Goal: Task Accomplishment & Management: Complete application form

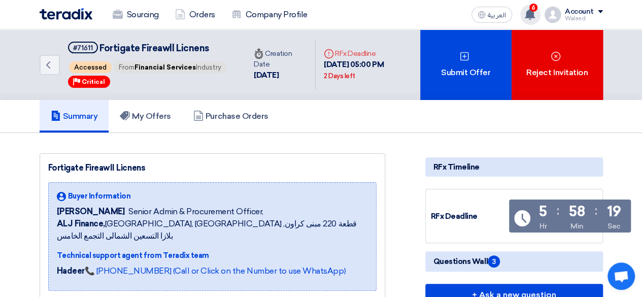
click at [535, 11] on icon at bounding box center [529, 14] width 11 height 11
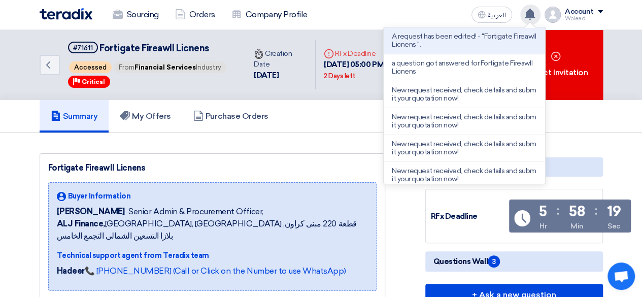
click at [535, 11] on icon at bounding box center [529, 14] width 11 height 11
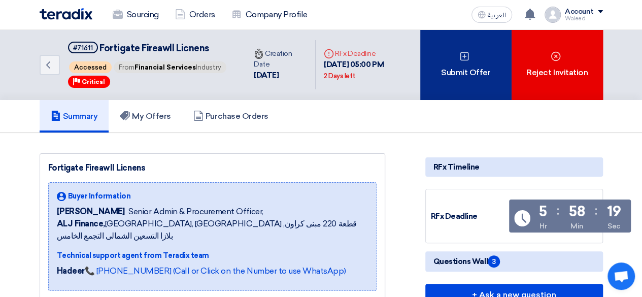
click at [460, 60] on use at bounding box center [464, 56] width 9 height 9
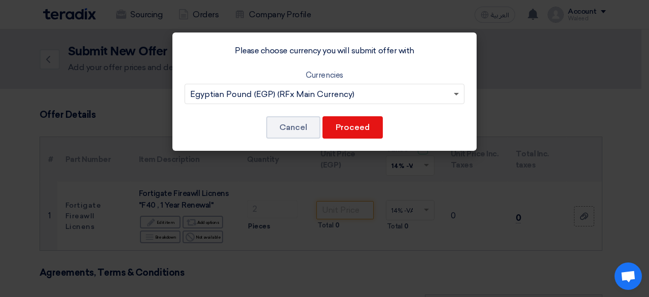
click at [456, 93] on span at bounding box center [456, 95] width 5 height 4
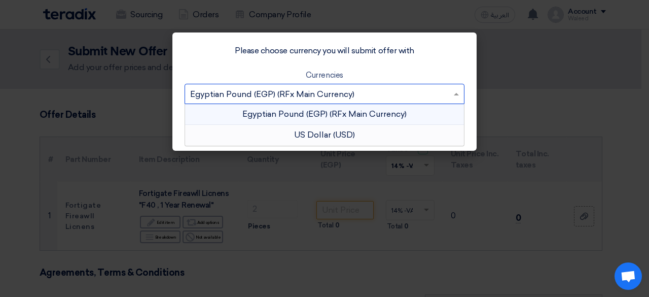
click at [363, 130] on div "US Dollar (USD)" at bounding box center [324, 135] width 279 height 20
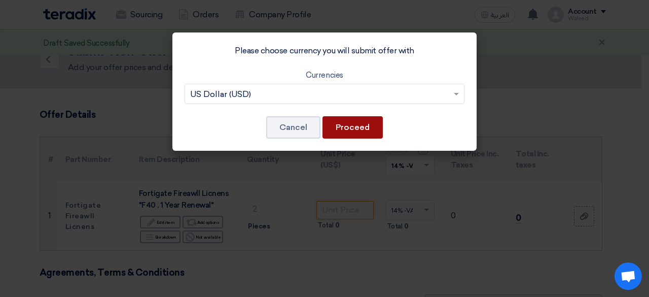
click at [354, 126] on button "Proceed" at bounding box center [353, 127] width 60 height 22
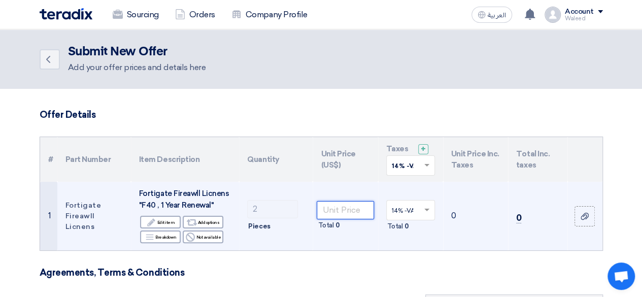
click at [333, 210] on input "number" at bounding box center [345, 210] width 57 height 18
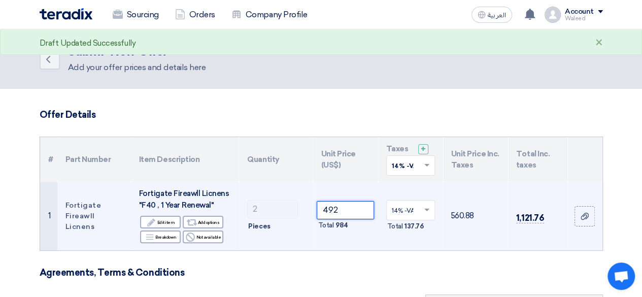
click at [349, 208] on input "492" at bounding box center [345, 210] width 57 height 18
type input "4"
type input "431.62"
click at [451, 246] on td "492.0468" at bounding box center [475, 216] width 65 height 68
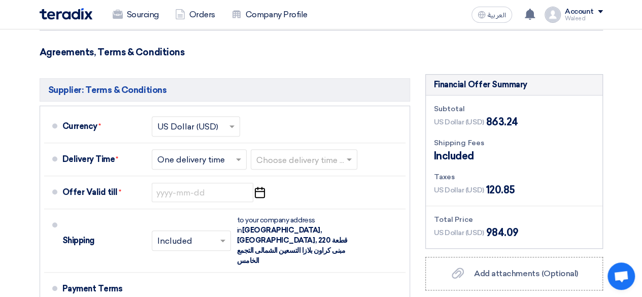
scroll to position [222, 0]
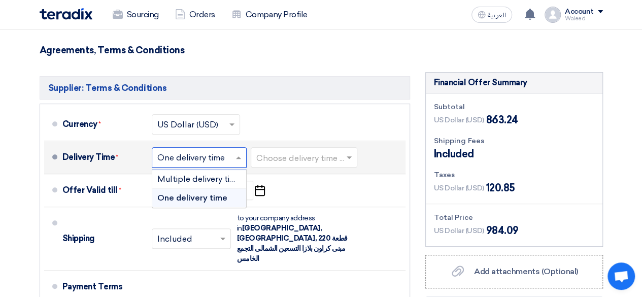
click at [238, 154] on span at bounding box center [239, 157] width 13 height 10
click at [218, 197] on span "One delivery time" at bounding box center [192, 198] width 70 height 10
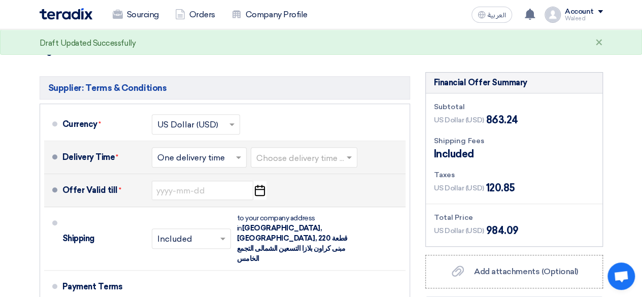
click at [260, 190] on icon "Pick a date" at bounding box center [260, 190] width 14 height 18
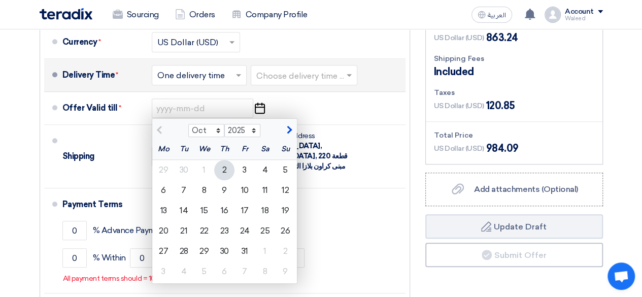
scroll to position [309, 0]
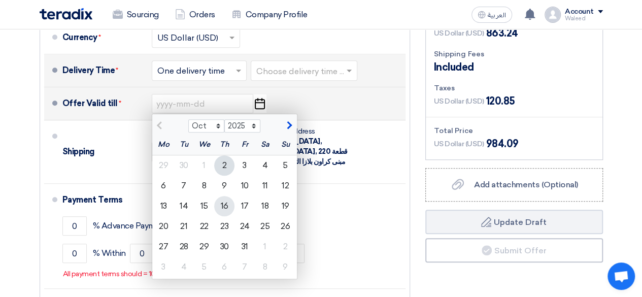
click at [222, 204] on div "16" at bounding box center [224, 206] width 20 height 20
type input "[DATE]"
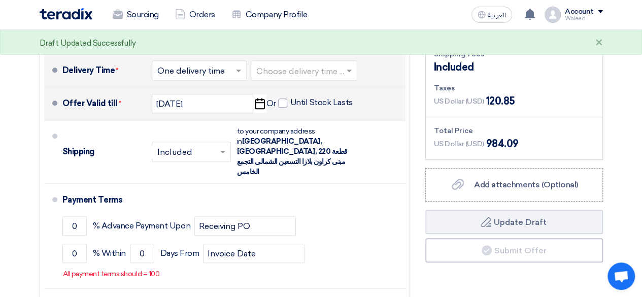
click at [15, 169] on section "Offer Details # Part Number Item Description Quantity Unit Price (US$) Taxes + …" at bounding box center [321, 80] width 642 height 600
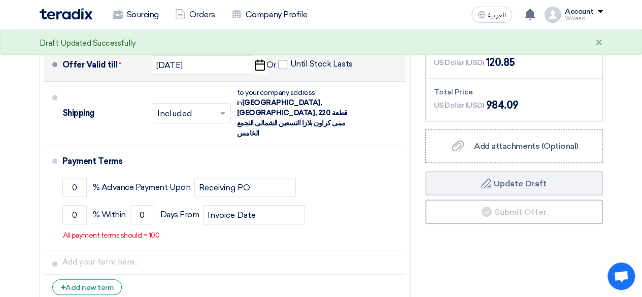
scroll to position [350, 0]
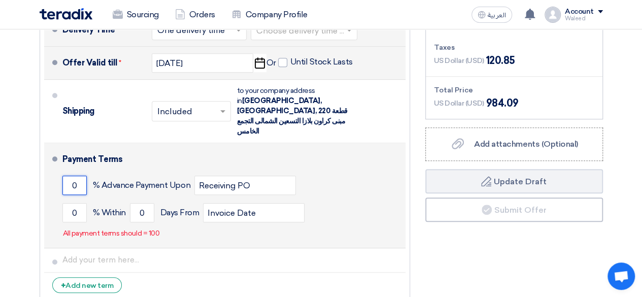
click at [71, 176] on input "0" at bounding box center [74, 185] width 24 height 19
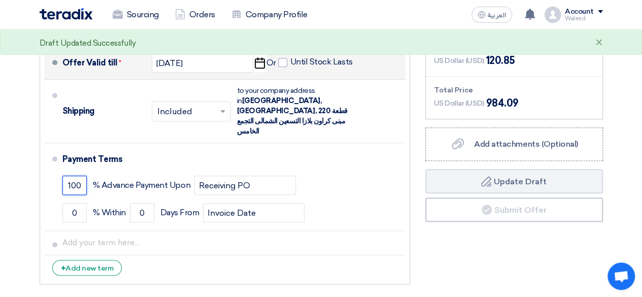
type input "100"
click at [25, 162] on section "Offer Details # Part Number Item Description Quantity Unit Price (US$) Taxes + …" at bounding box center [321, 30] width 642 height 583
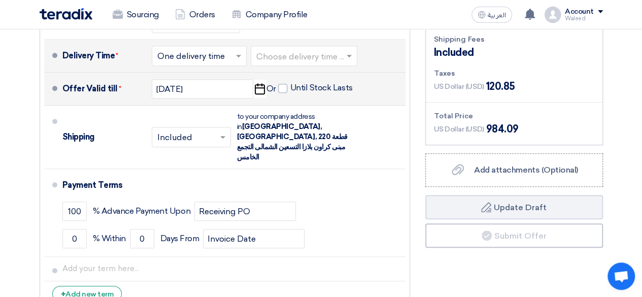
scroll to position [345, 0]
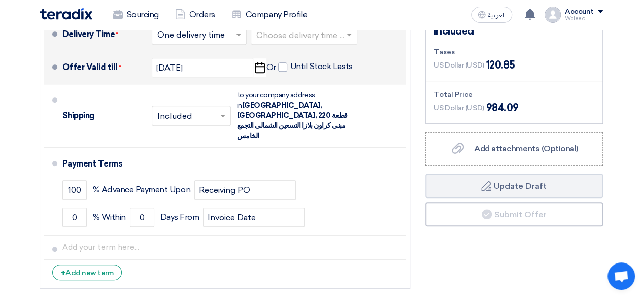
click at [5, 190] on section "Offer Details # Part Number Item Description Quantity Unit Price (US$) Taxes + …" at bounding box center [321, 35] width 642 height 583
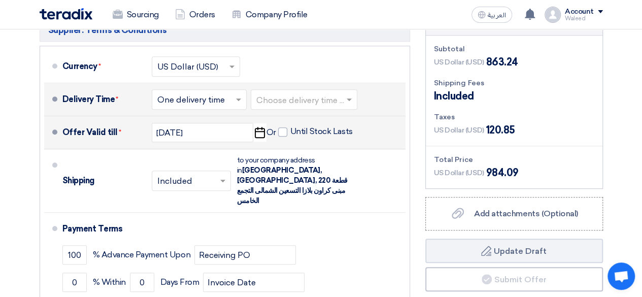
scroll to position [270, 0]
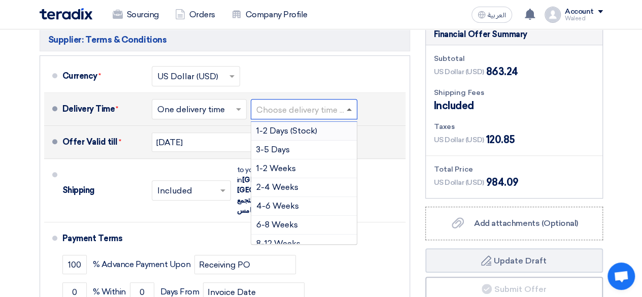
click at [351, 110] on span at bounding box center [349, 109] width 5 height 3
click at [294, 168] on span "1-2 Weeks" at bounding box center [276, 168] width 40 height 10
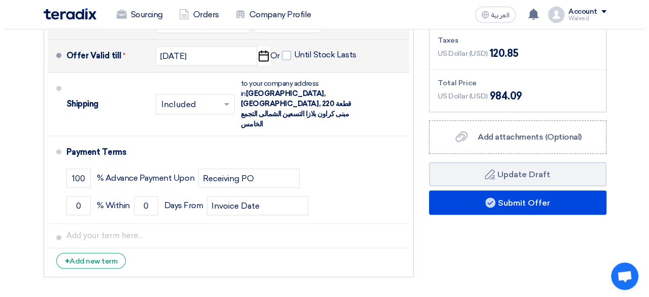
scroll to position [362, 0]
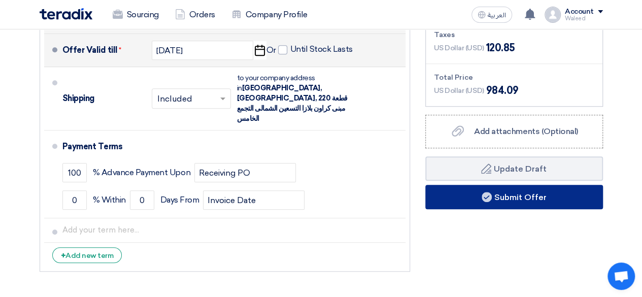
click at [499, 197] on button "Submit Offer" at bounding box center [514, 197] width 178 height 24
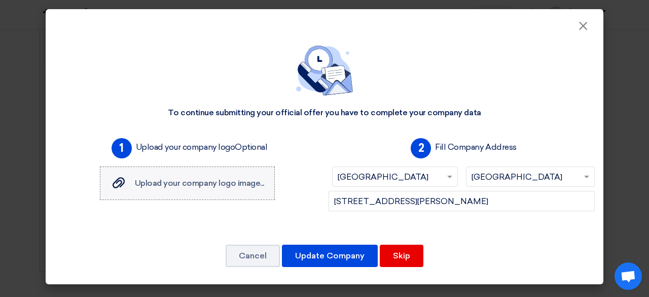
click at [220, 180] on span "Upload your company logo image..." at bounding box center [199, 183] width 129 height 10
click at [0, 0] on input "Upload your company logo image... Upload your company logo image..." at bounding box center [0, 0] width 0 height 0
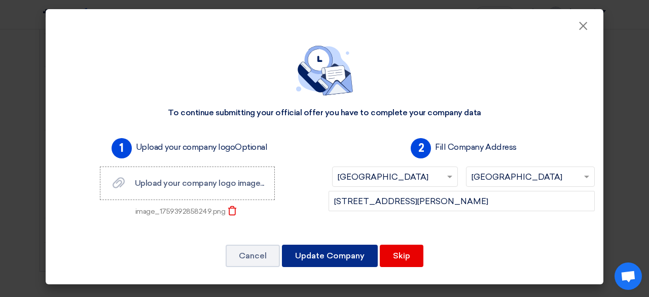
click at [340, 252] on button "Update Company" at bounding box center [330, 256] width 96 height 22
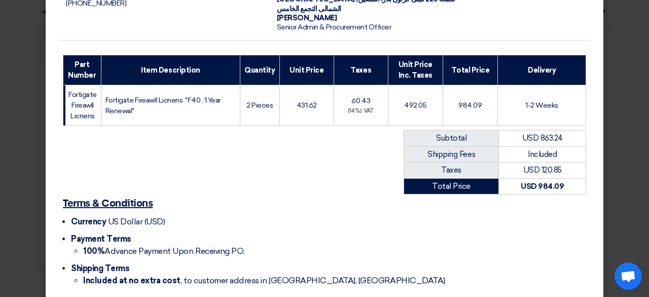
scroll to position [154, 0]
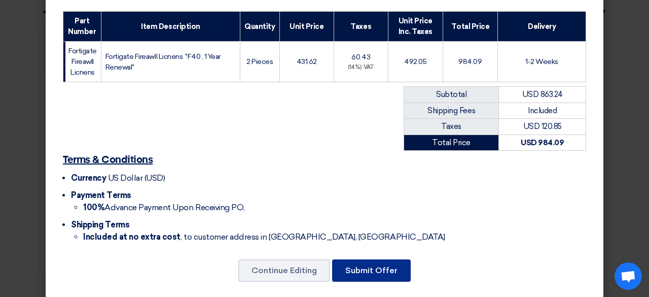
click at [357, 259] on button "Submit Offer" at bounding box center [371, 270] width 79 height 22
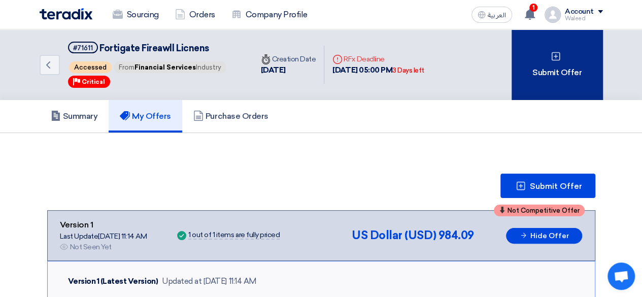
click at [548, 73] on div "Submit Offer" at bounding box center [556, 64] width 91 height 71
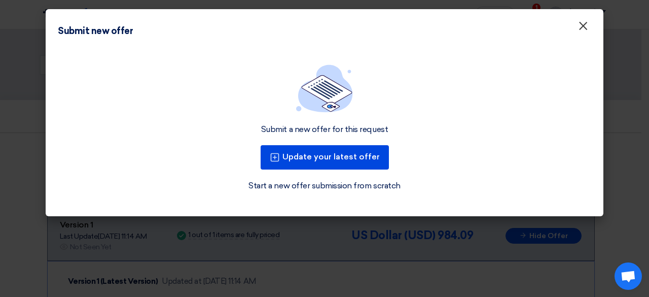
click at [581, 25] on span "×" at bounding box center [583, 28] width 10 height 20
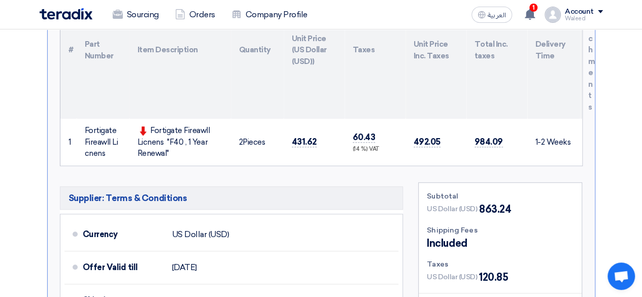
scroll to position [345, 0]
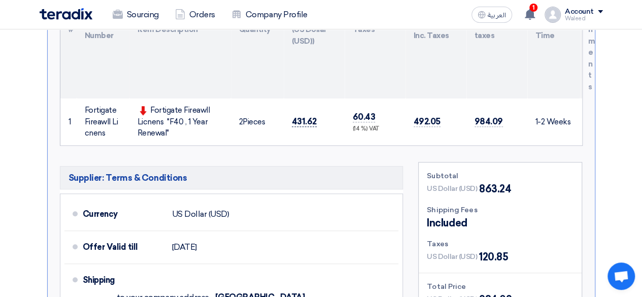
click at [314, 117] on span "431.62" at bounding box center [304, 121] width 25 height 11
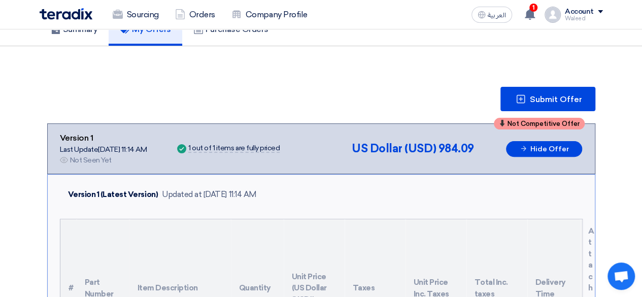
scroll to position [0, 0]
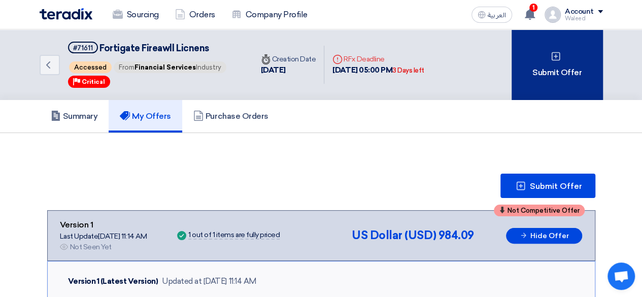
click at [556, 67] on div "Submit Offer" at bounding box center [556, 64] width 91 height 71
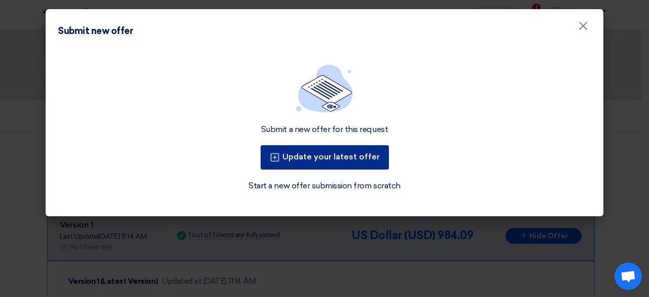
click at [324, 154] on button "Update your latest offer" at bounding box center [325, 157] width 128 height 24
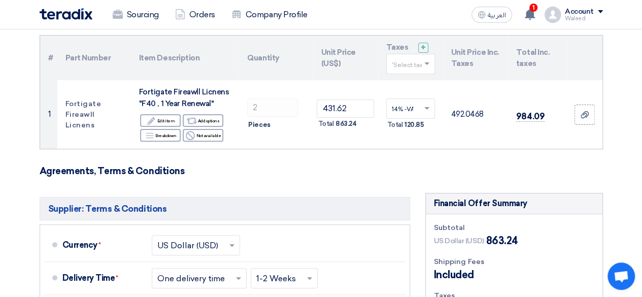
scroll to position [106, 0]
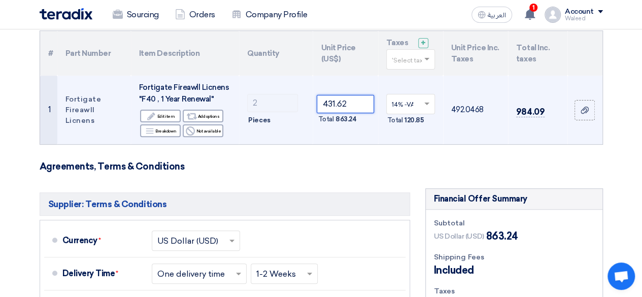
click at [350, 102] on input "431.62" at bounding box center [345, 104] width 57 height 18
type input "4"
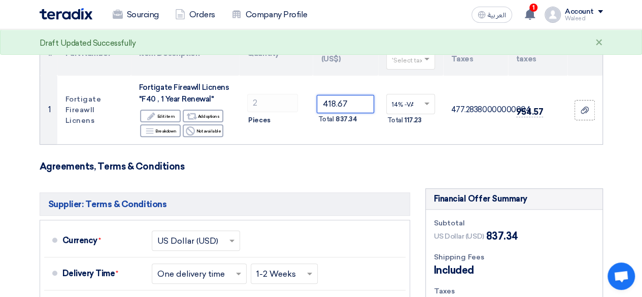
type input "418.67"
click at [468, 157] on form "Offer Details # Part Number Item Description Quantity Unit Price (US$) Taxes + …" at bounding box center [321, 268] width 563 height 530
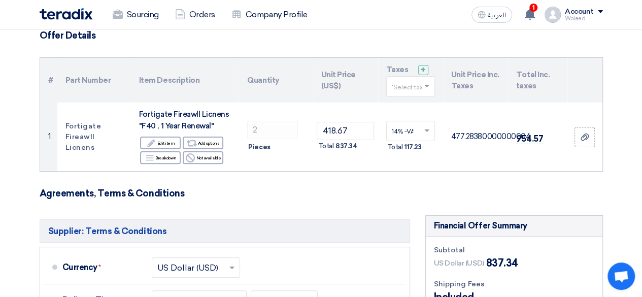
scroll to position [80, 0]
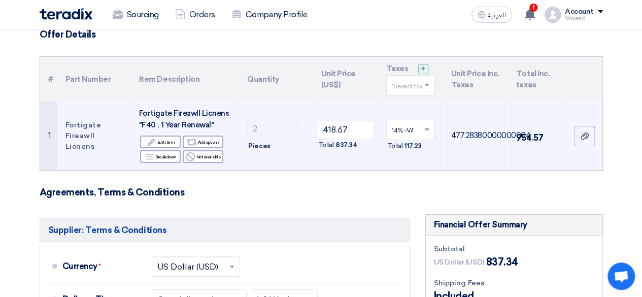
click at [529, 157] on td "954.57" at bounding box center [537, 135] width 59 height 68
click at [358, 144] on div "Total 837.34" at bounding box center [345, 145] width 57 height 12
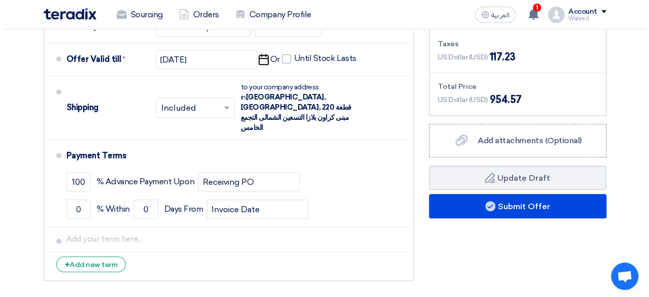
scroll to position [369, 0]
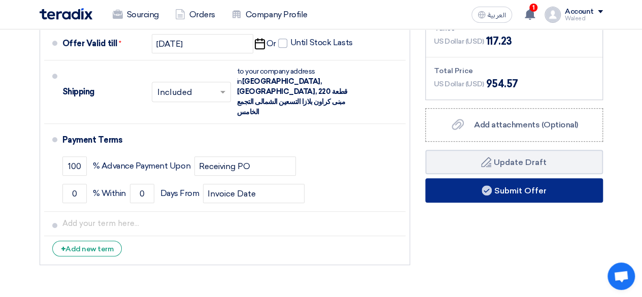
click at [515, 189] on button "Submit Offer" at bounding box center [514, 190] width 178 height 24
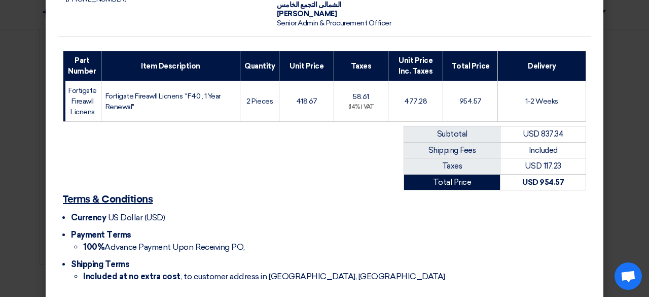
scroll to position [154, 0]
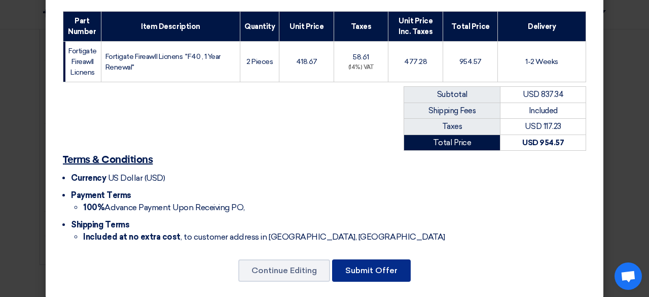
click at [368, 259] on button "Submit Offer" at bounding box center [371, 270] width 79 height 22
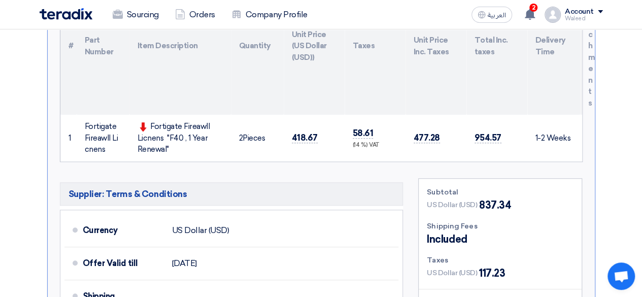
scroll to position [340, 0]
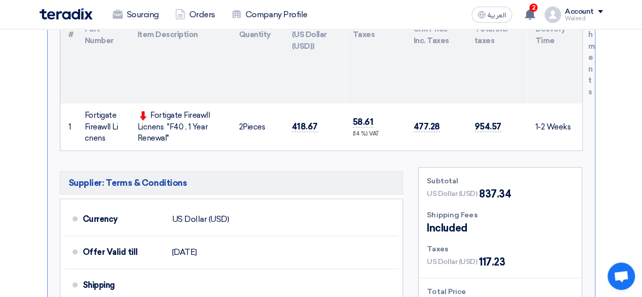
click at [615, 117] on section "Submit Offer Not Competitive Offer Version 2 Last Update [DATE] 11:18 AM Offer …" at bounding box center [321, 146] width 642 height 706
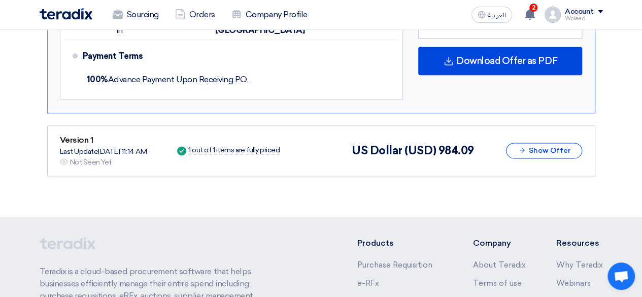
scroll to position [629, 0]
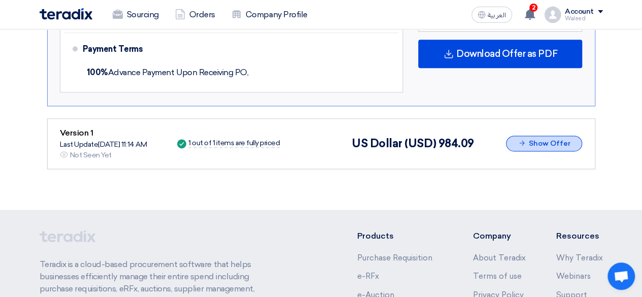
click at [532, 135] on button "Show Offer" at bounding box center [544, 143] width 76 height 16
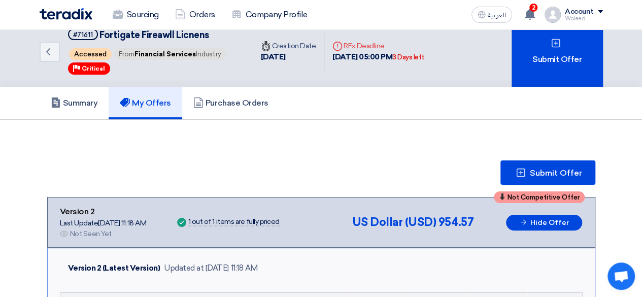
scroll to position [0, 0]
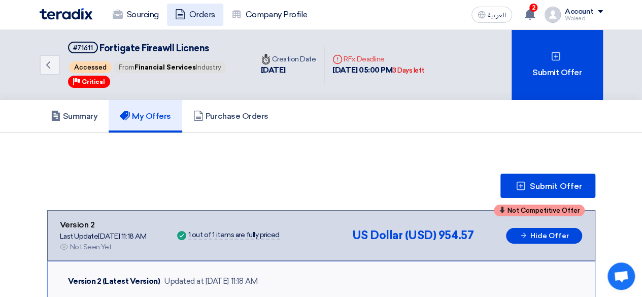
click at [192, 10] on link "Orders" at bounding box center [195, 15] width 56 height 22
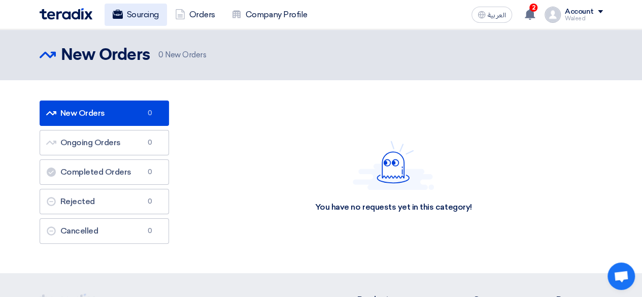
click at [140, 19] on link "Sourcing" at bounding box center [136, 15] width 62 height 22
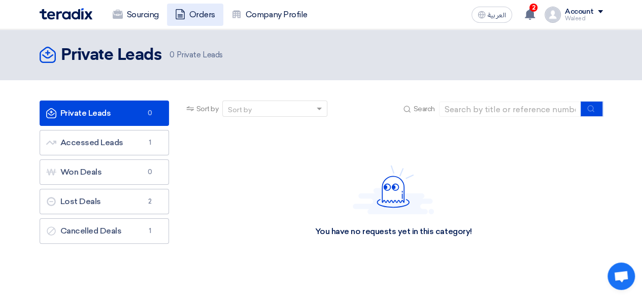
click at [199, 12] on link "Orders" at bounding box center [195, 15] width 56 height 22
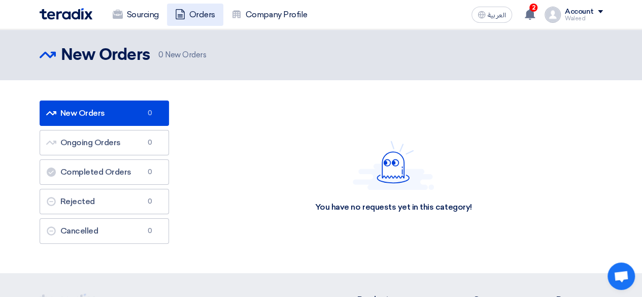
click at [197, 13] on link "Orders" at bounding box center [195, 15] width 56 height 22
click at [535, 13] on icon at bounding box center [529, 14] width 11 height 11
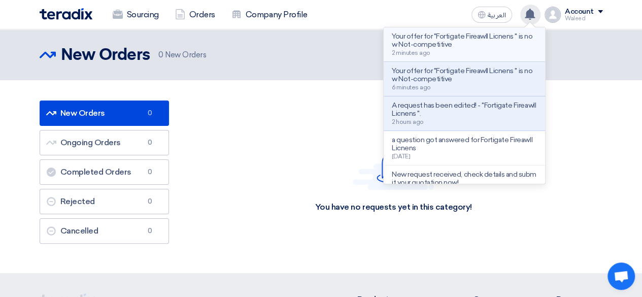
click at [472, 44] on p "Your offer for "Fortigate Fireawll Licnens " is now Not-competitive" at bounding box center [464, 40] width 145 height 16
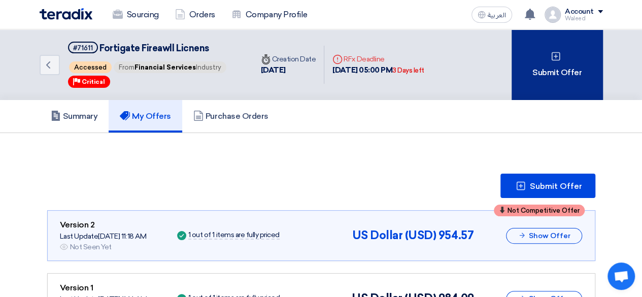
click at [554, 58] on icon at bounding box center [556, 56] width 10 height 10
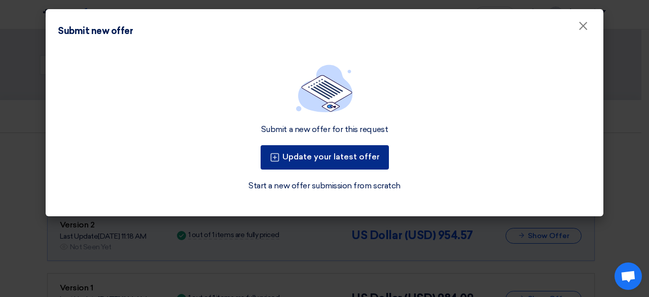
click at [315, 157] on button "Update your latest offer" at bounding box center [325, 157] width 128 height 24
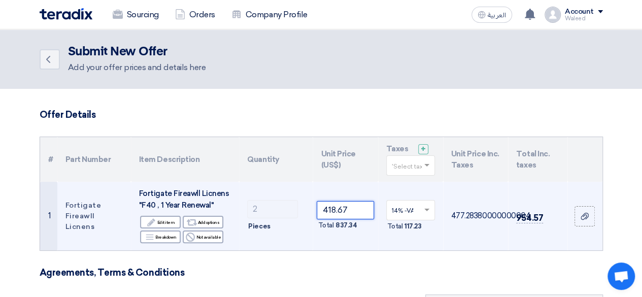
click at [353, 206] on input "418.67" at bounding box center [345, 210] width 57 height 18
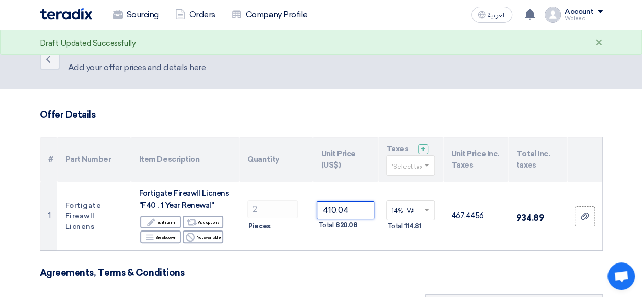
type input "410.04"
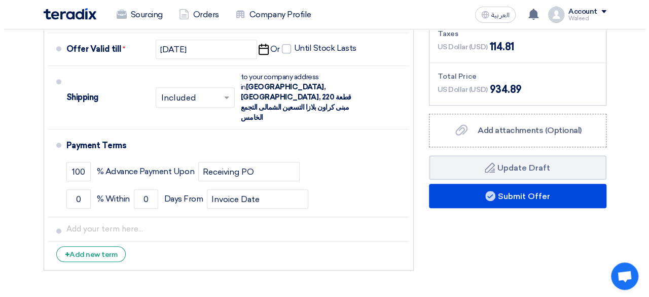
scroll to position [406, 0]
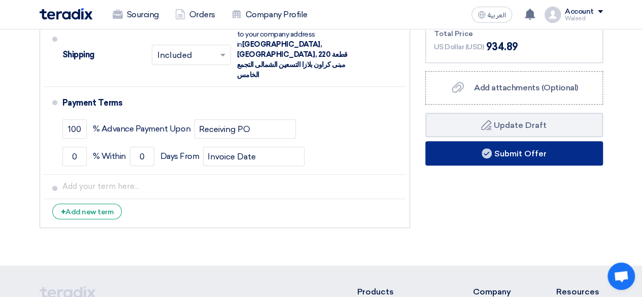
click at [511, 153] on button "Submit Offer" at bounding box center [514, 153] width 178 height 24
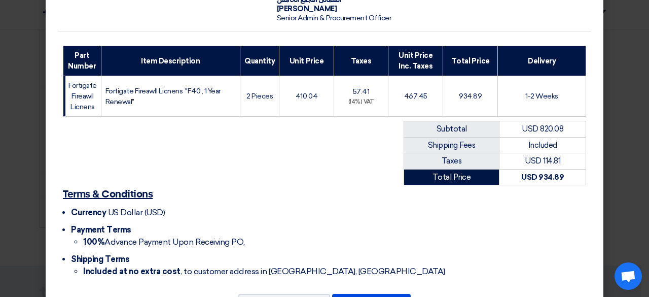
scroll to position [154, 0]
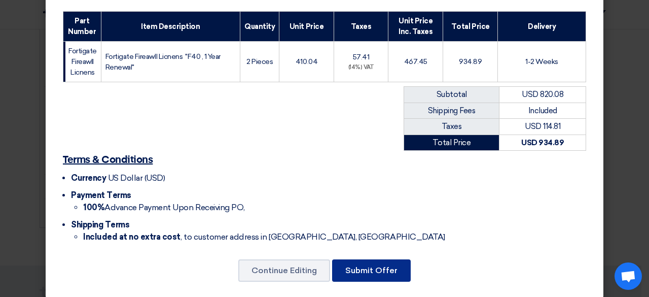
click at [366, 259] on button "Submit Offer" at bounding box center [371, 270] width 79 height 22
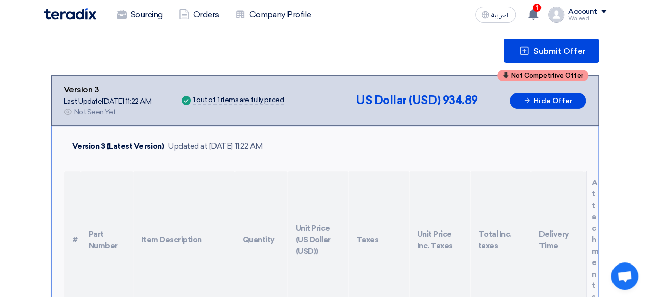
scroll to position [136, 0]
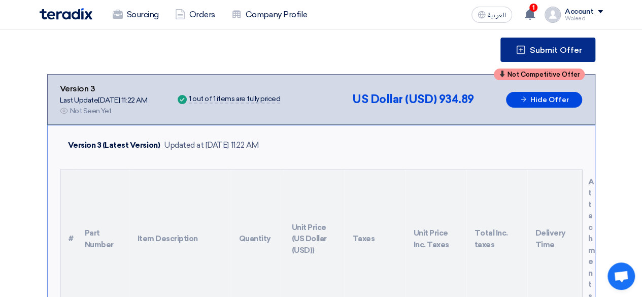
click at [536, 48] on span "Submit Offer" at bounding box center [556, 50] width 52 height 8
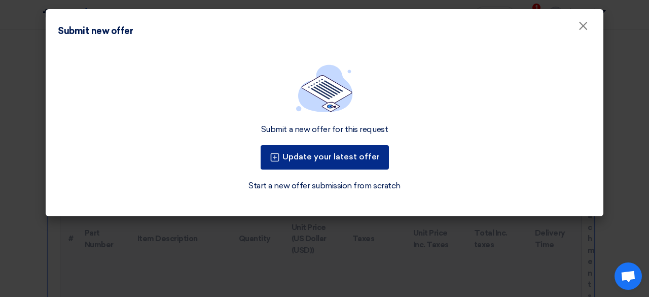
click at [326, 151] on button "Update your latest offer" at bounding box center [325, 157] width 128 height 24
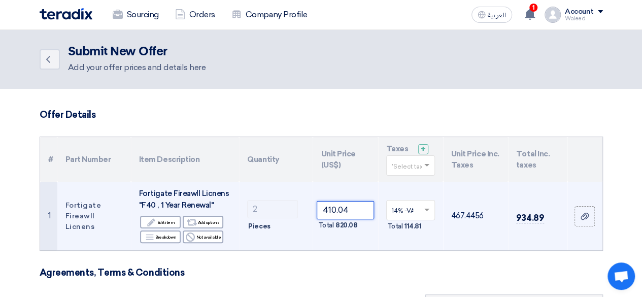
click at [360, 212] on input "410.04" at bounding box center [345, 210] width 57 height 18
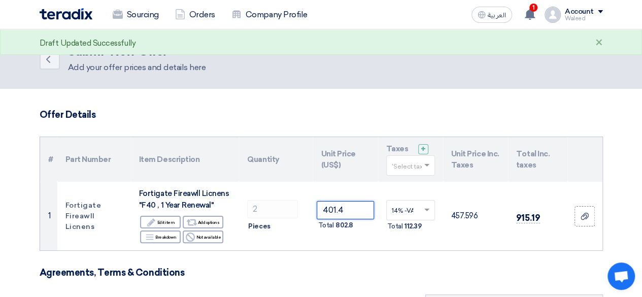
type input "401.4"
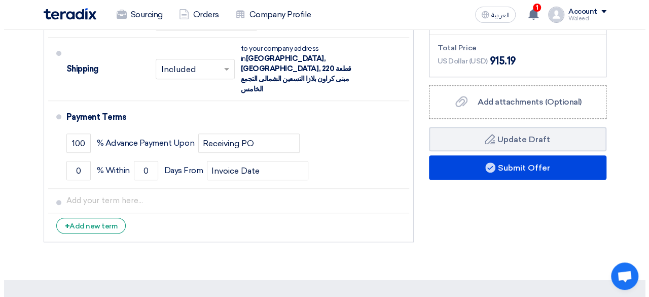
scroll to position [393, 0]
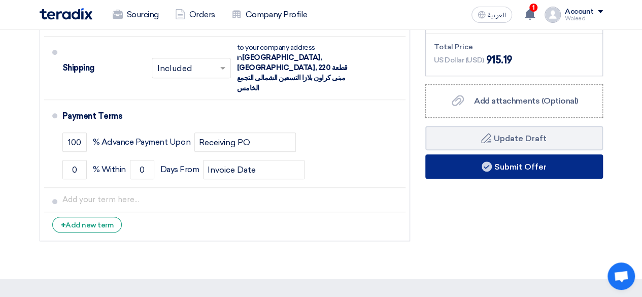
click at [516, 166] on button "Submit Offer" at bounding box center [514, 166] width 178 height 24
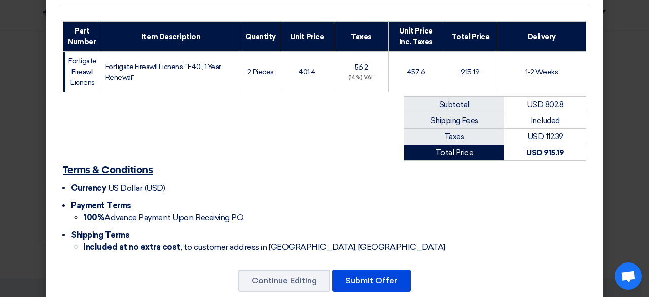
scroll to position [154, 0]
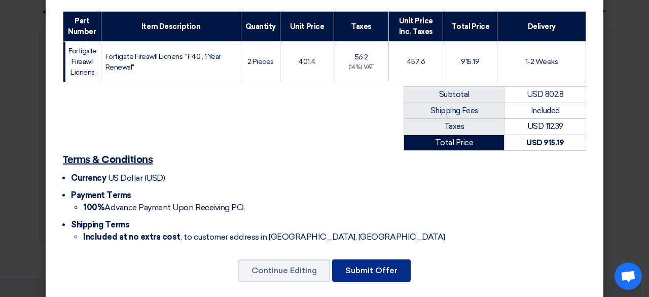
click at [362, 259] on button "Submit Offer" at bounding box center [371, 270] width 79 height 22
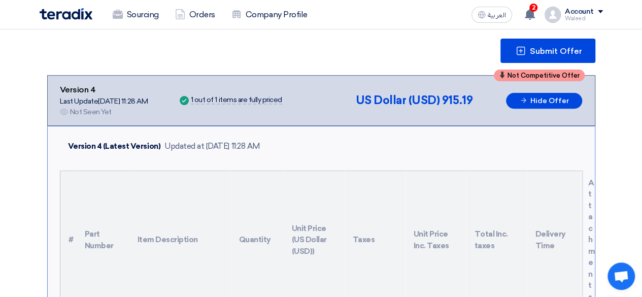
scroll to position [129, 0]
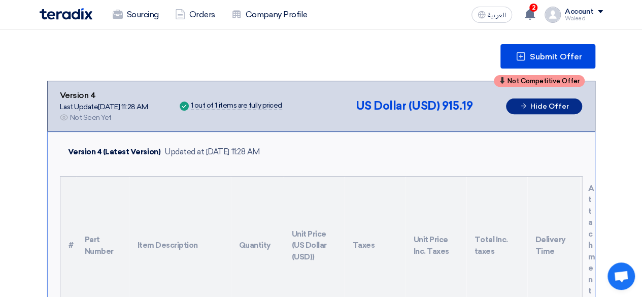
click at [547, 104] on button "Hide Offer" at bounding box center [544, 106] width 76 height 16
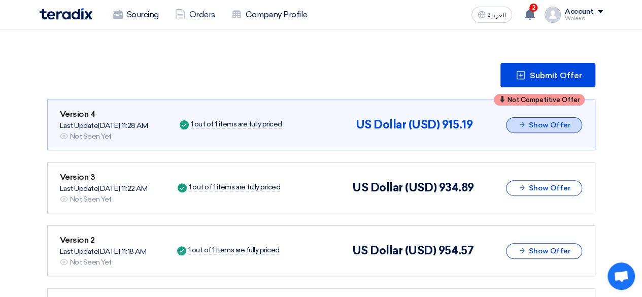
scroll to position [108, 0]
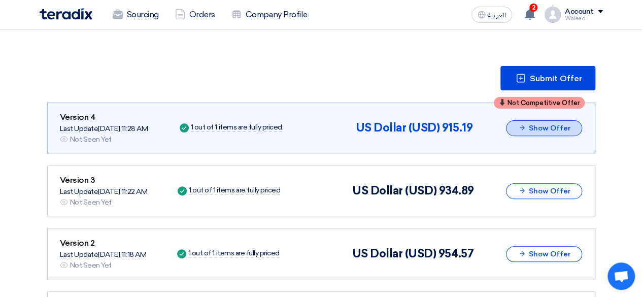
click at [541, 127] on button "Show Offer" at bounding box center [544, 128] width 76 height 16
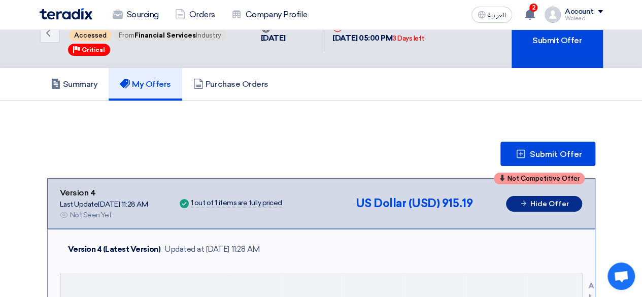
scroll to position [0, 0]
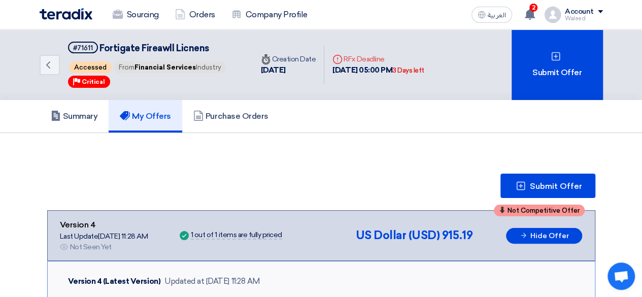
click at [533, 9] on span "2" at bounding box center [533, 8] width 8 height 8
